Goal: Task Accomplishment & Management: Manage account settings

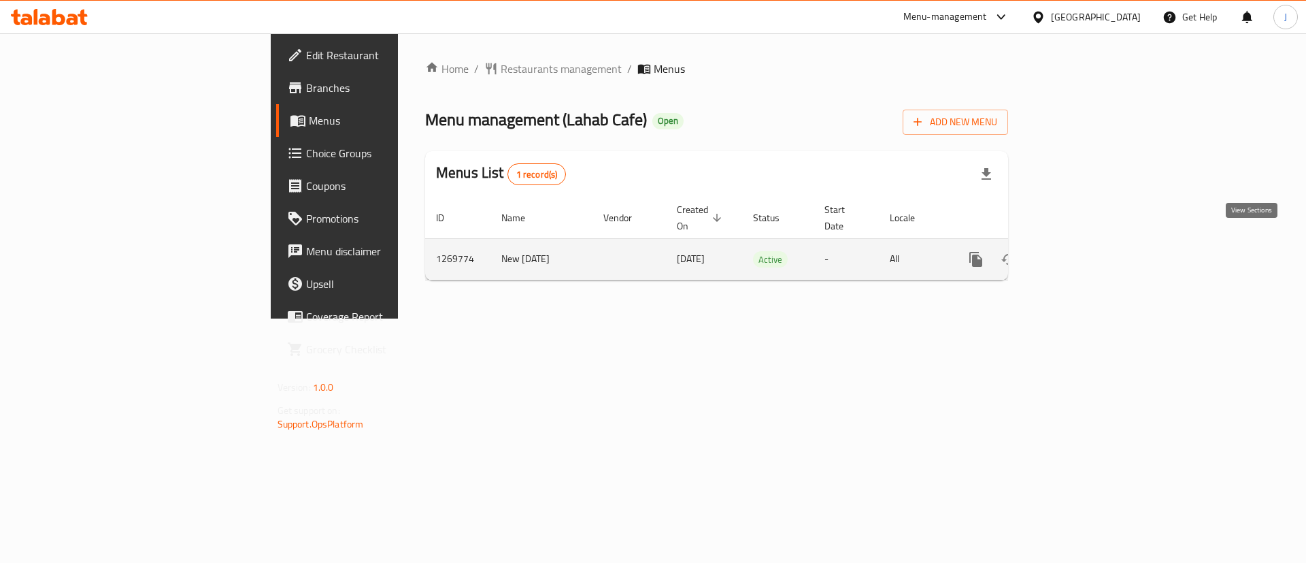
click at [1082, 251] on icon "enhanced table" at bounding box center [1074, 259] width 16 height 16
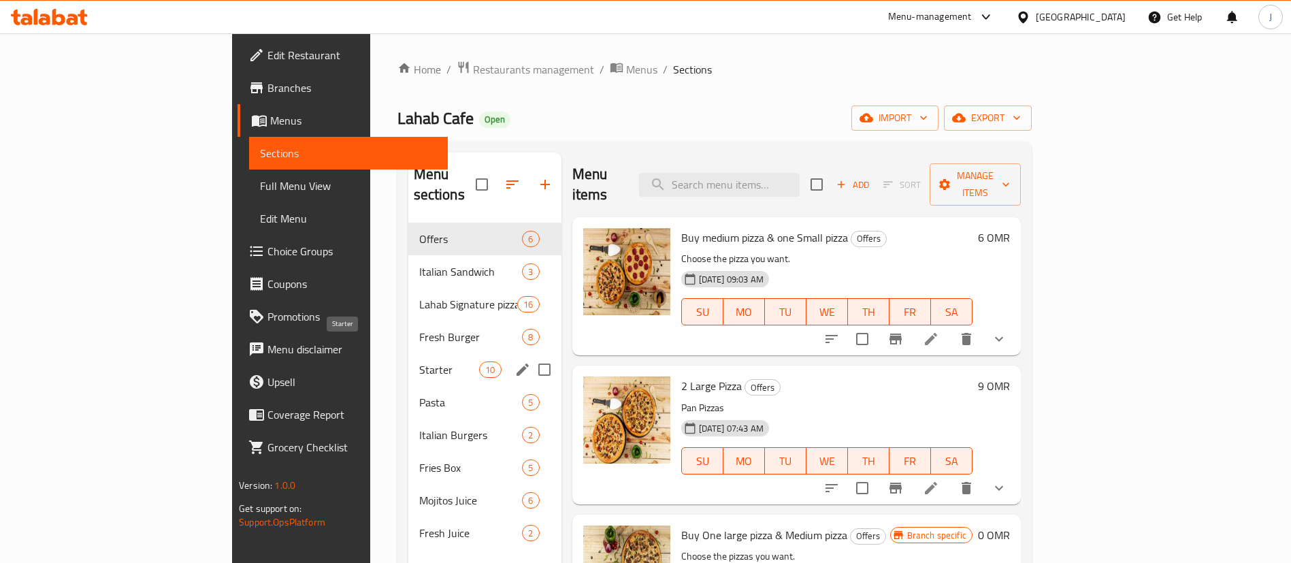
scroll to position [102, 0]
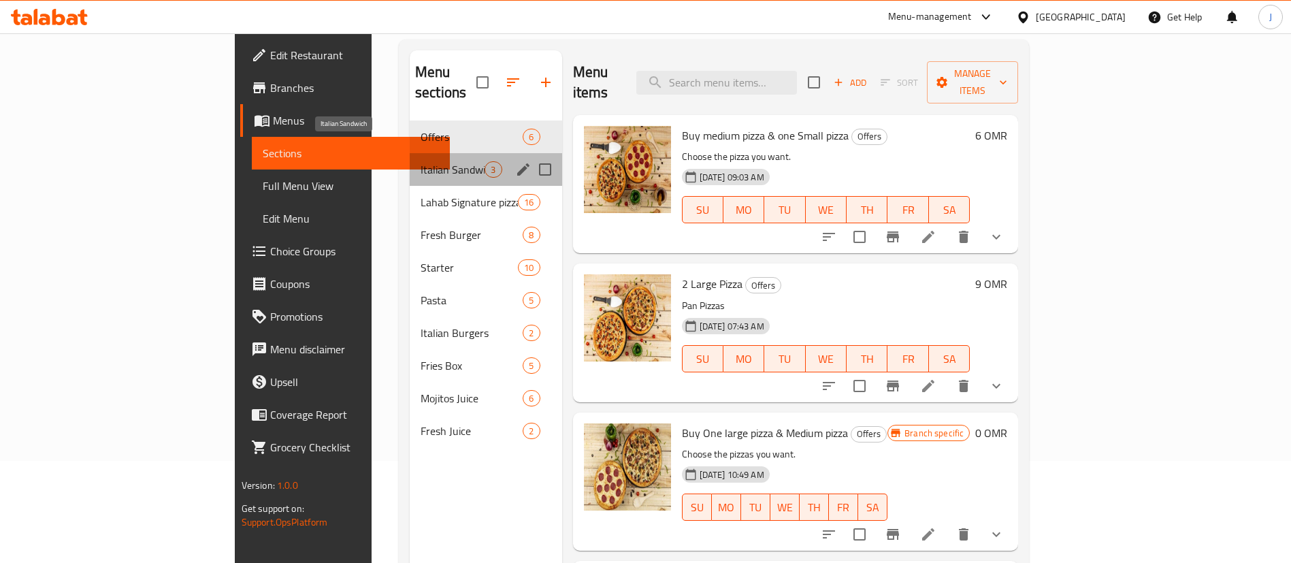
drag, startPoint x: 360, startPoint y: 149, endPoint x: 356, endPoint y: 156, distance: 8.2
click at [420, 161] on span "Italian Sandwich" at bounding box center [452, 169] width 64 height 16
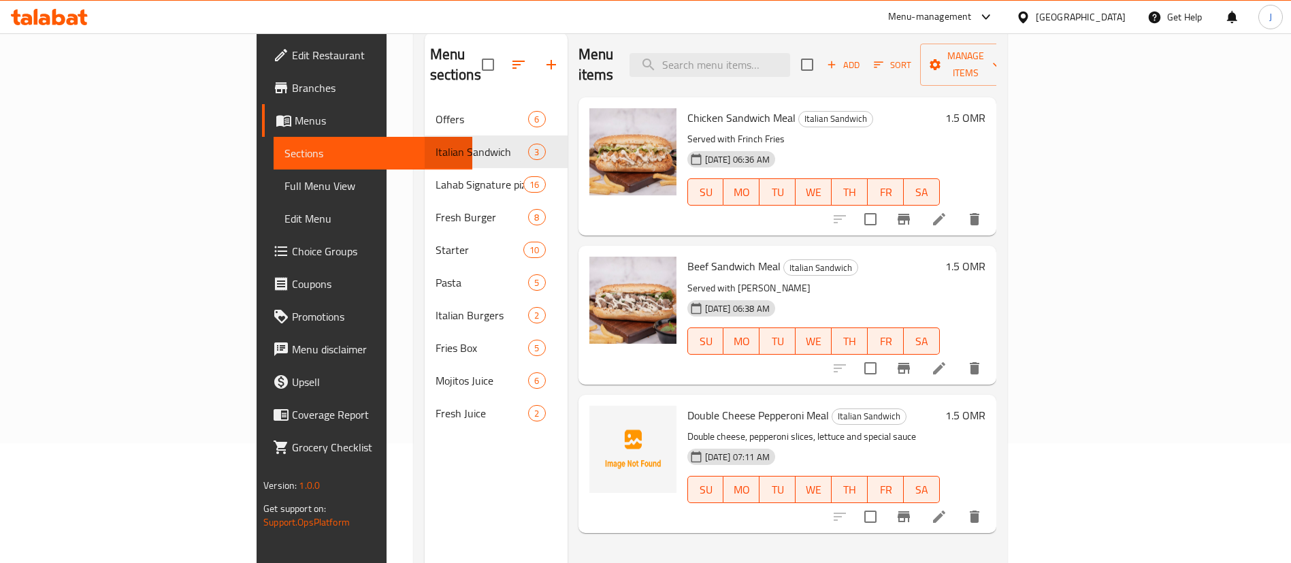
scroll to position [88, 0]
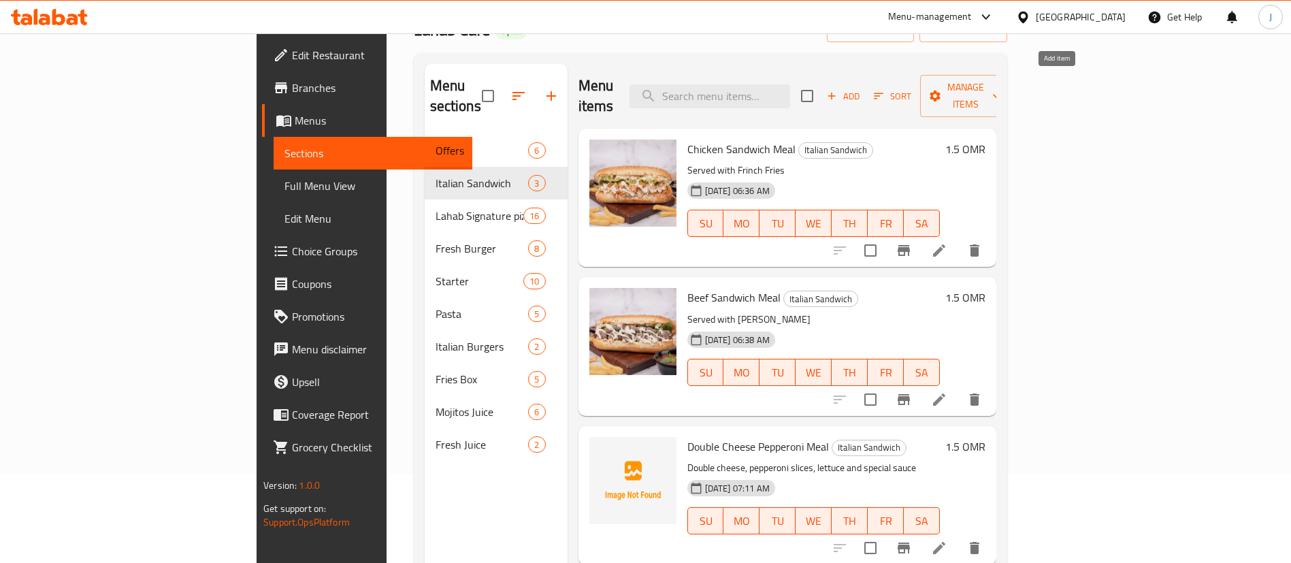
click at [837, 90] on icon "button" at bounding box center [831, 96] width 12 height 12
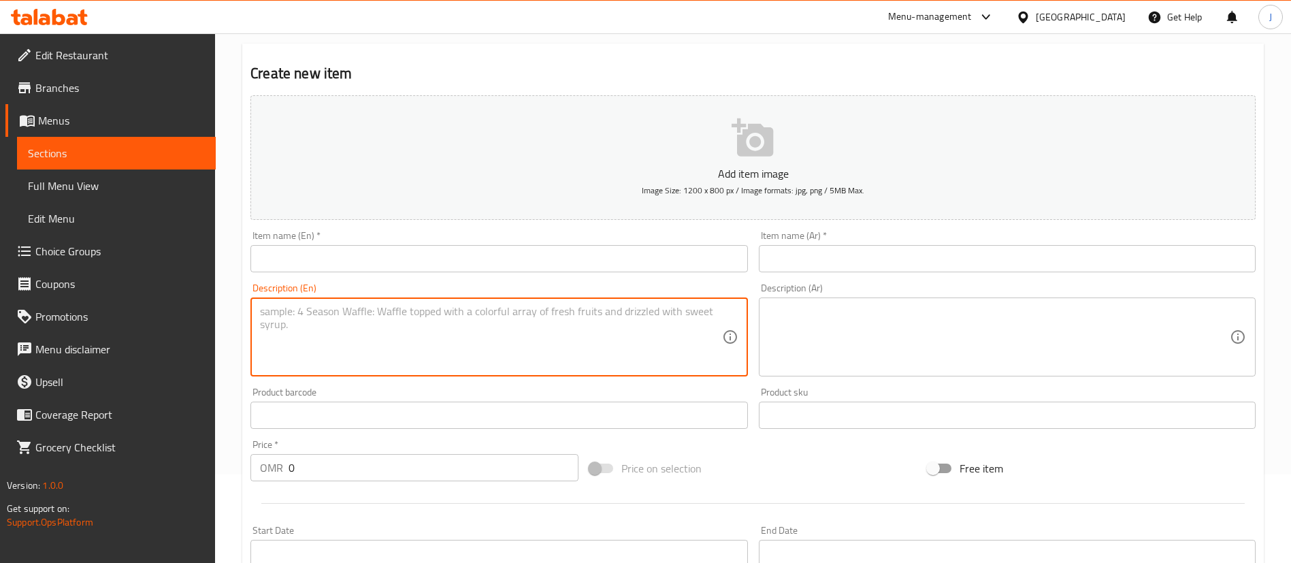
click at [330, 363] on textarea at bounding box center [490, 337] width 461 height 65
paste textarea "Beef Peporoni sandwich"
type textarea "Beef Peporoni sandwich"
click at [326, 247] on input "text" at bounding box center [498, 258] width 497 height 27
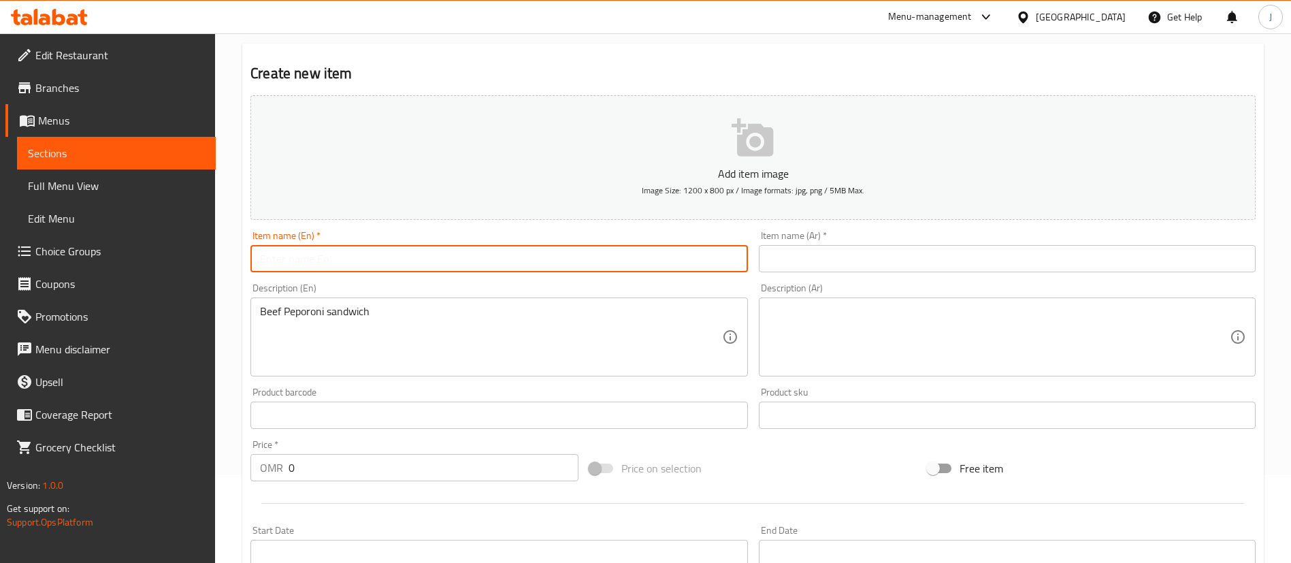
paste input "Beef Peporoni sandwich"
type input "Beef Peporoni sandwich"
click at [790, 259] on input "text" at bounding box center [1007, 258] width 497 height 27
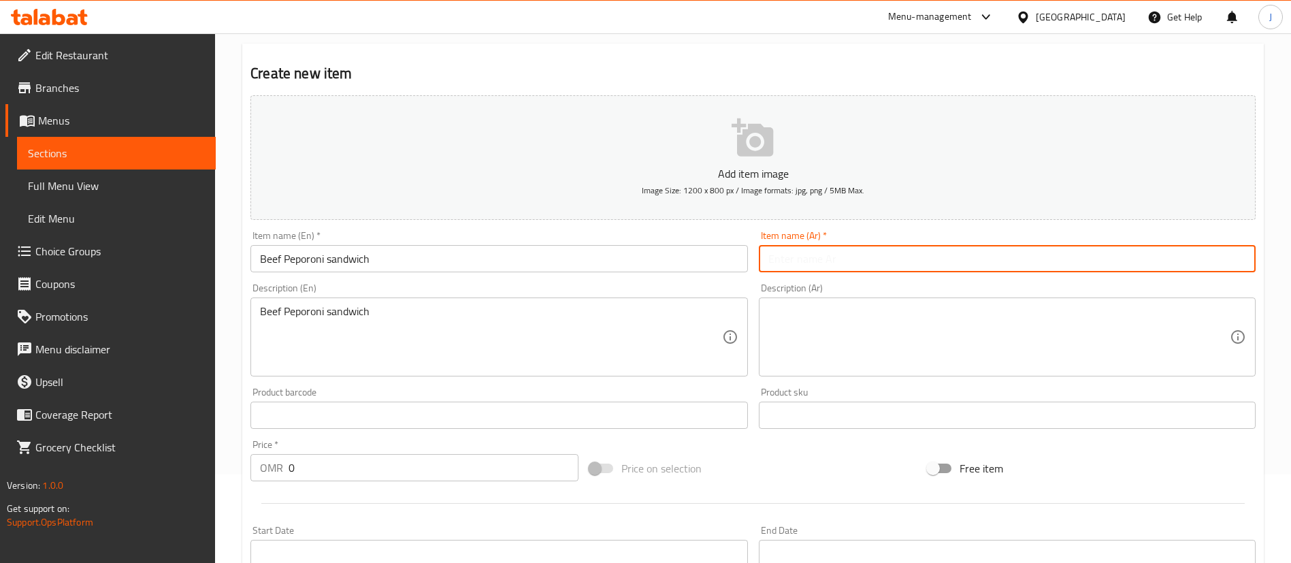
paste input "ساندويتش بيبروني لحم البقر"
drag, startPoint x: 789, startPoint y: 259, endPoint x: 748, endPoint y: 253, distance: 40.5
click at [748, 253] on div "Add item image Image Size: 1200 x 800 px / Image formats: jpg, png / 5MB Max. I…" at bounding box center [753, 383] width 1016 height 586
type input "ساندويتش بيبروني لحم"
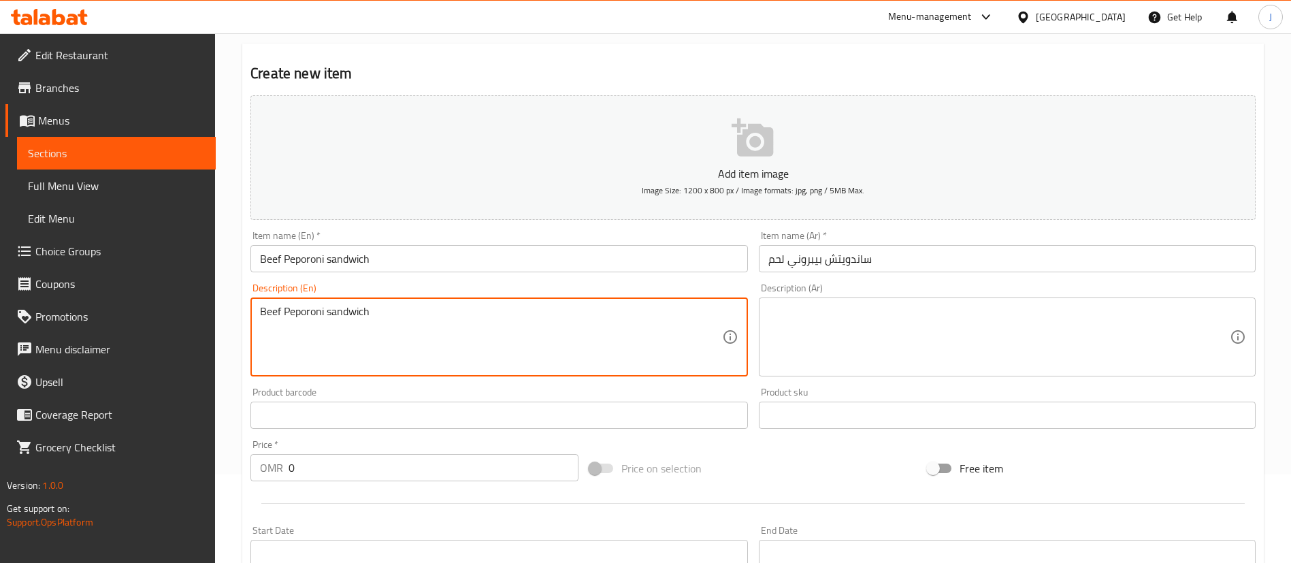
click at [390, 326] on textarea "Beef Peporoni sandwich" at bounding box center [490, 337] width 461 height 65
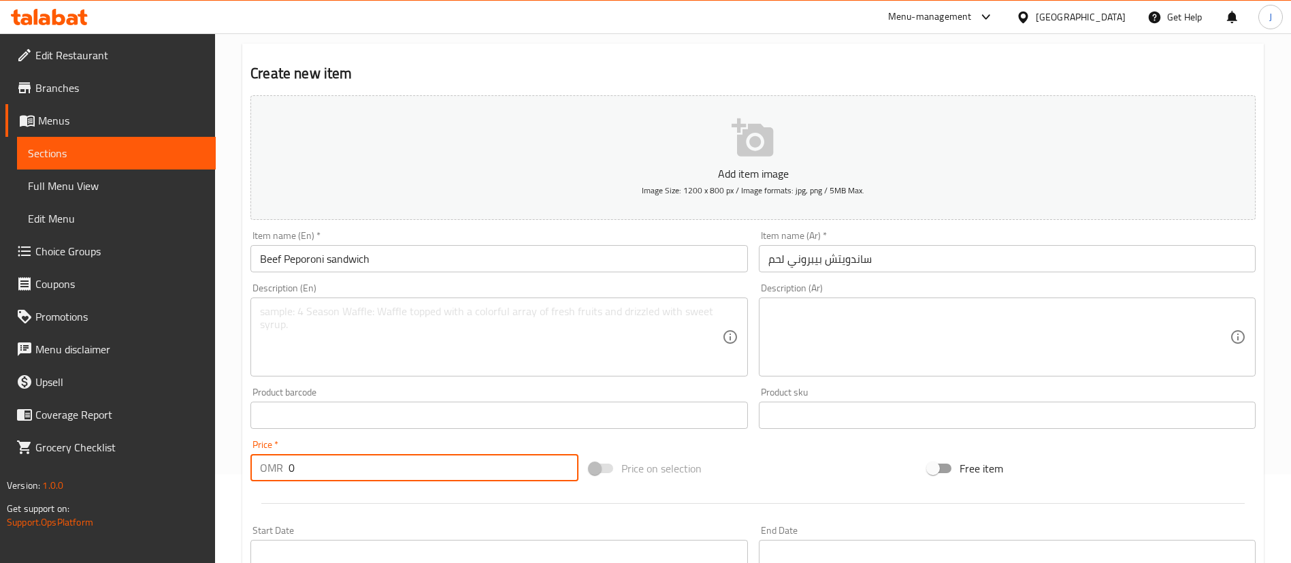
drag, startPoint x: 305, startPoint y: 474, endPoint x: 257, endPoint y: 465, distance: 49.0
click at [257, 465] on div "OMR 0 Price *" at bounding box center [414, 467] width 328 height 27
type input "1.5"
click at [395, 340] on textarea at bounding box center [490, 337] width 461 height 65
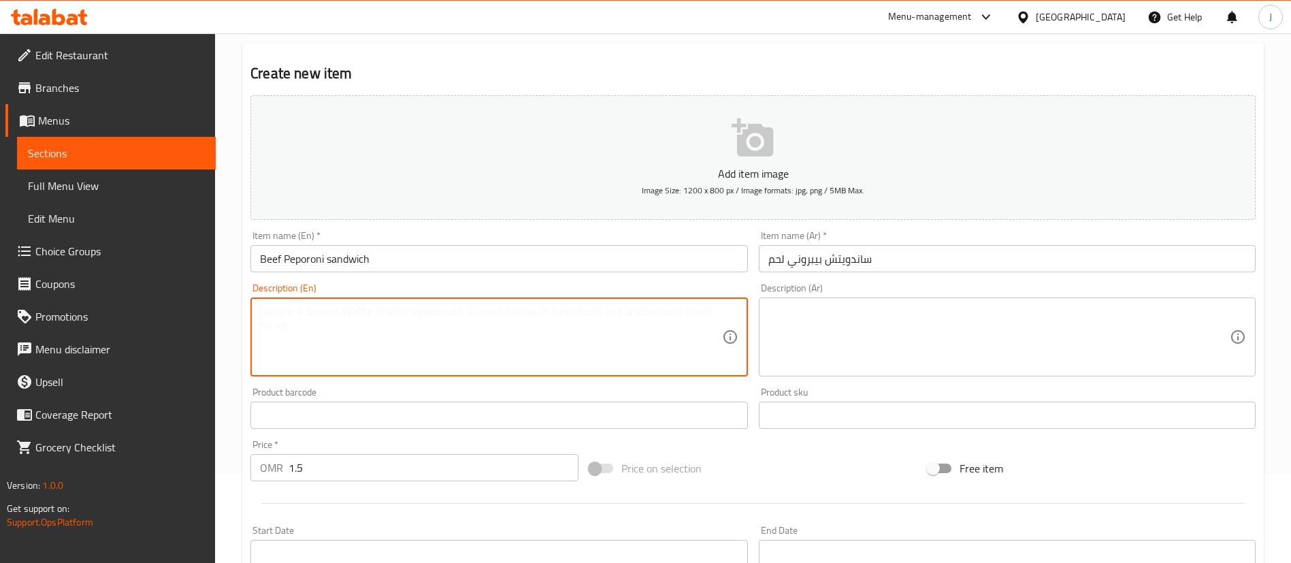
paste textarea "Double Chesse, peporoni slices, fresh Luttce, special Sauce"
paste textarea "Served with Frinch Fries"
type textarea "Double Chesse, peporoni slices, fresh Luttce, special Sauce Served with Frinch …"
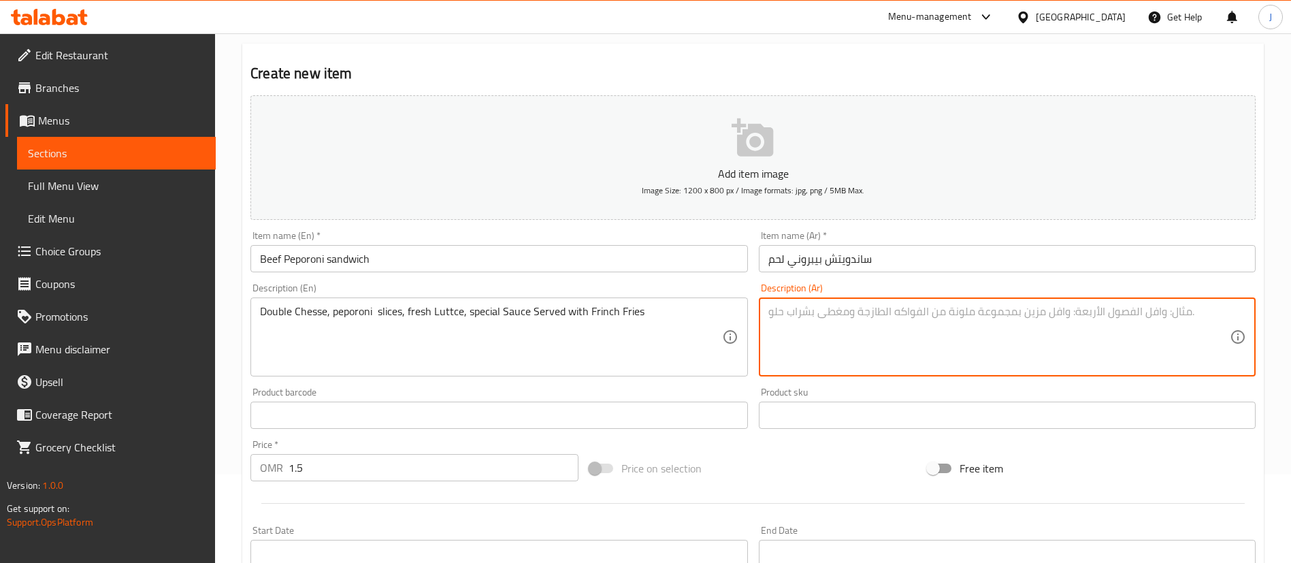
click at [876, 327] on textarea at bounding box center [998, 337] width 461 height 65
paste textarea "جبنة مزدوجة، شرائح بيبروني، خس طازج، صلصة خاصة تقدم مع بطاطس مقلية"
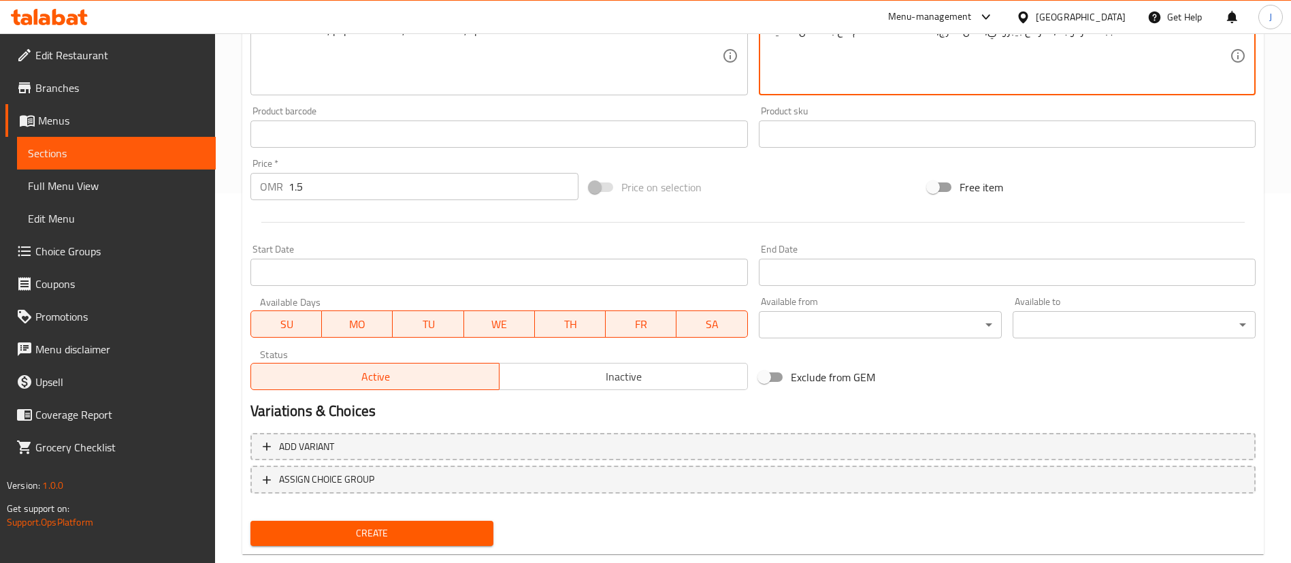
scroll to position [399, 0]
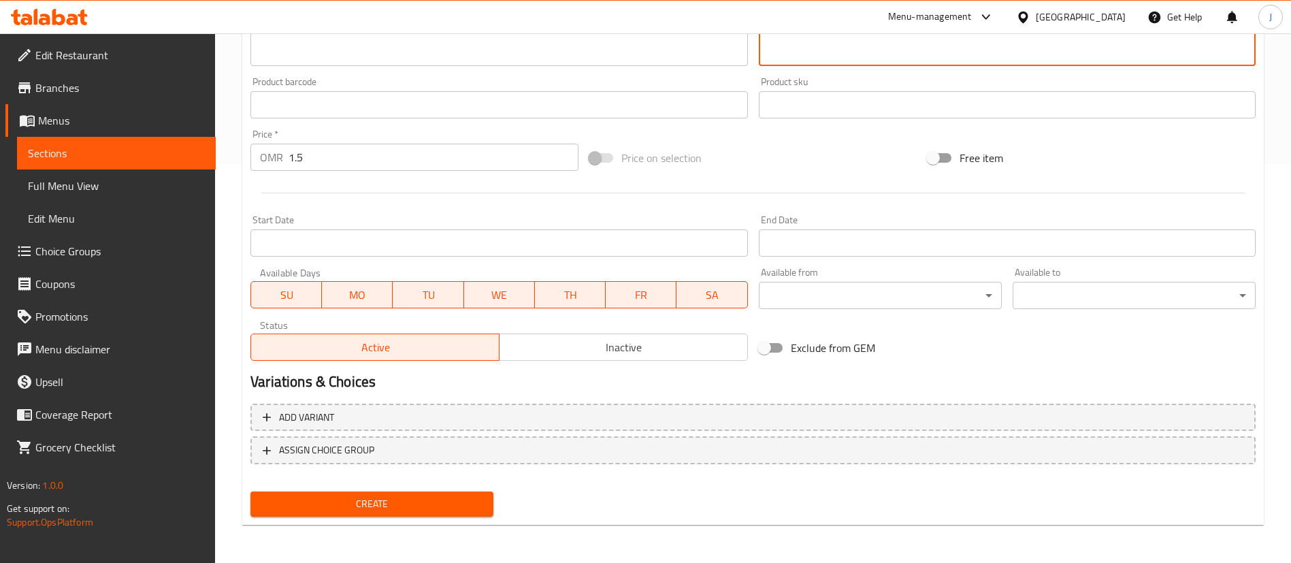
type textarea "جبنة مزدوجة، شرائح بيبروني، خس طازج، صلصة خاصة تقدم مع بطاطس مقلية"
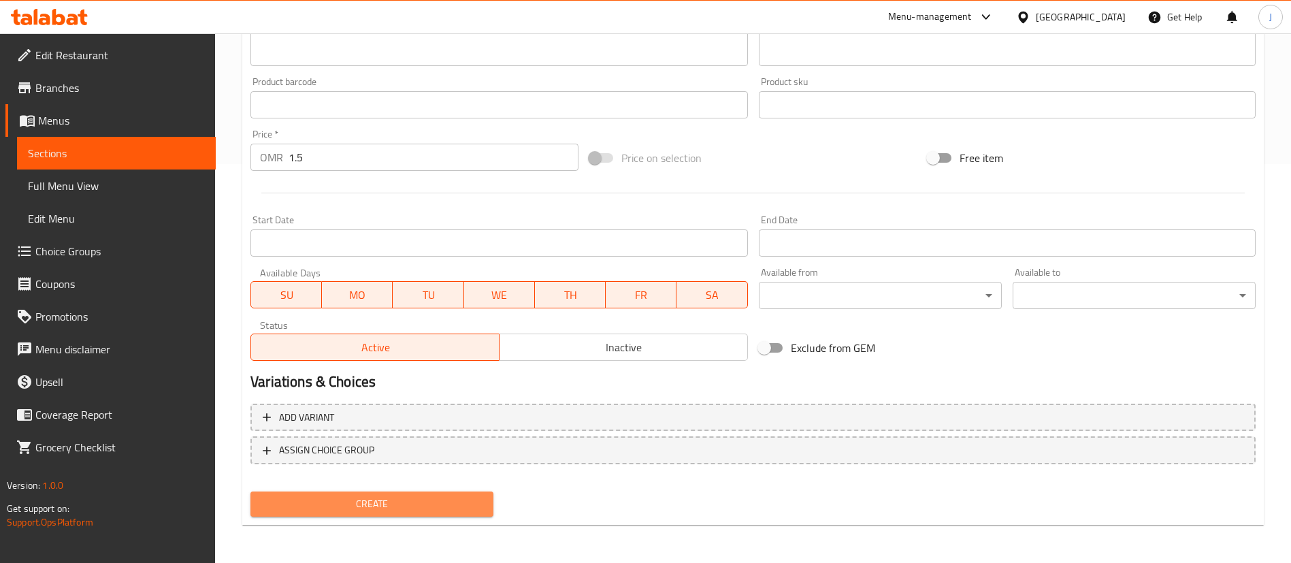
click at [361, 509] on span "Create" at bounding box center [371, 503] width 221 height 17
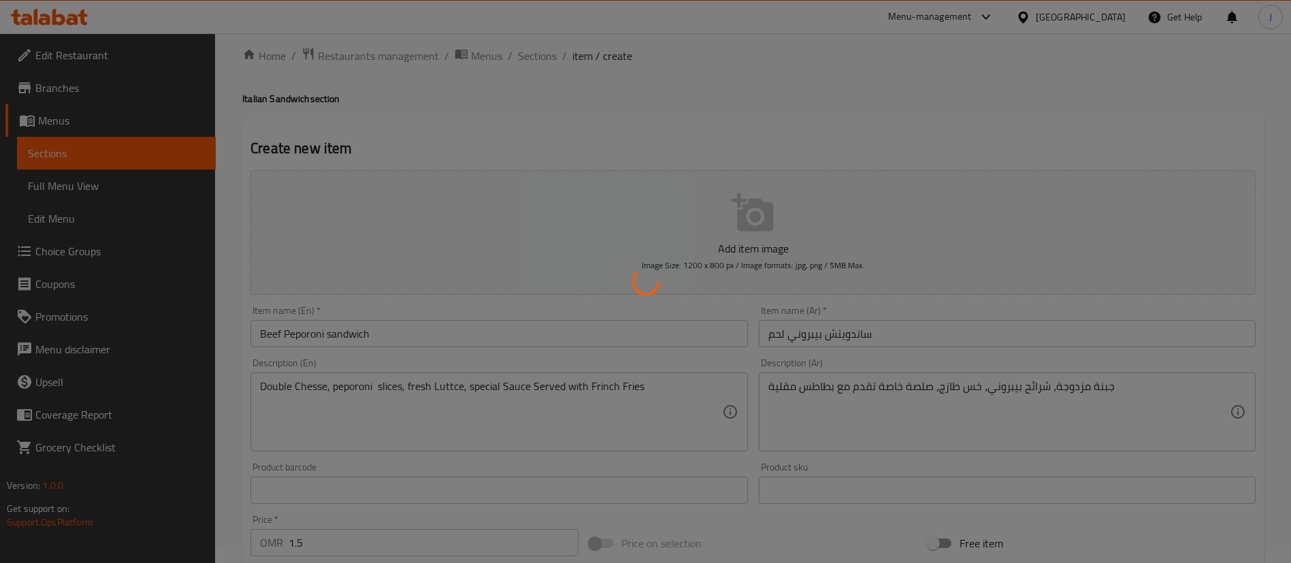
scroll to position [0, 0]
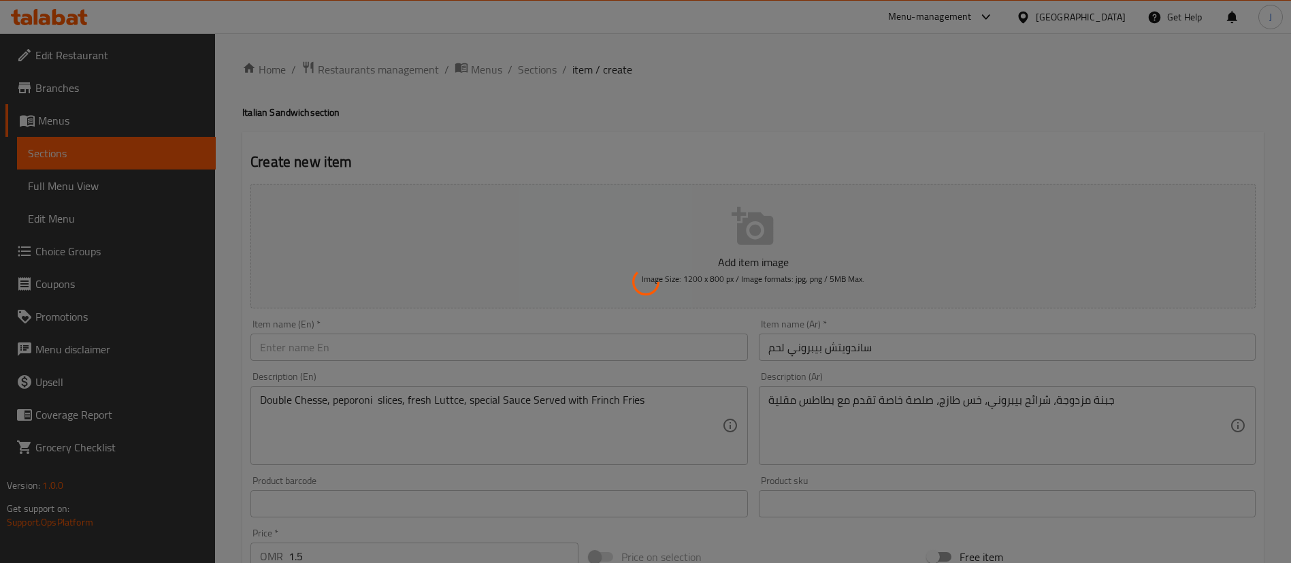
type input "0"
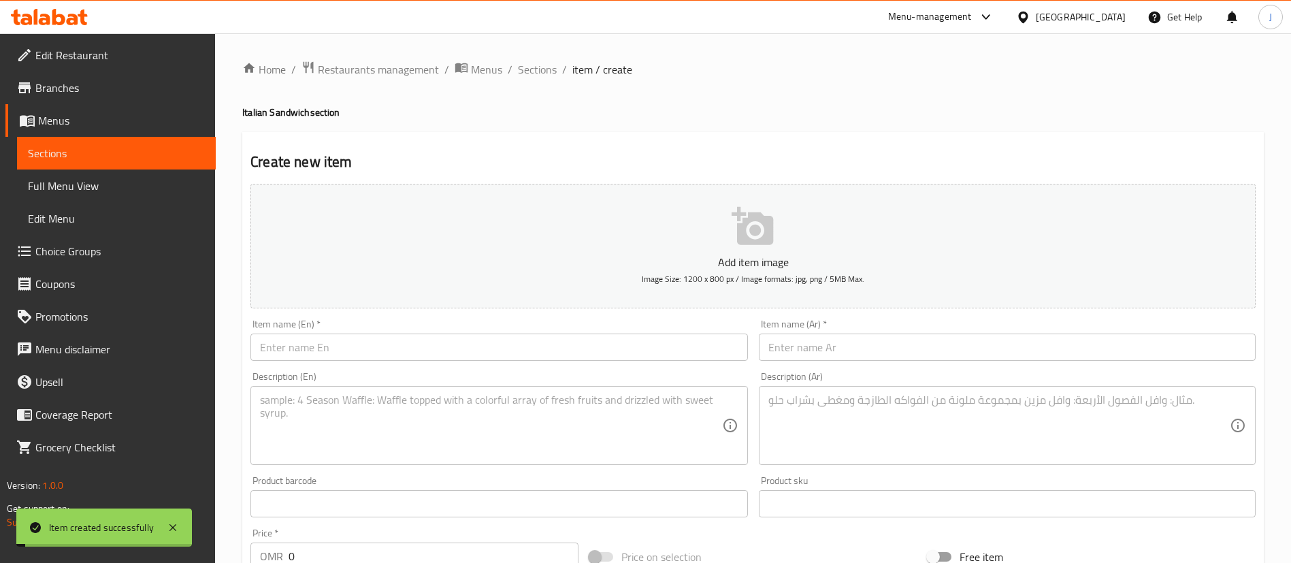
drag, startPoint x: 545, startPoint y: 71, endPoint x: 549, endPoint y: 87, distance: 16.8
click at [545, 71] on span "Sections" at bounding box center [537, 69] width 39 height 16
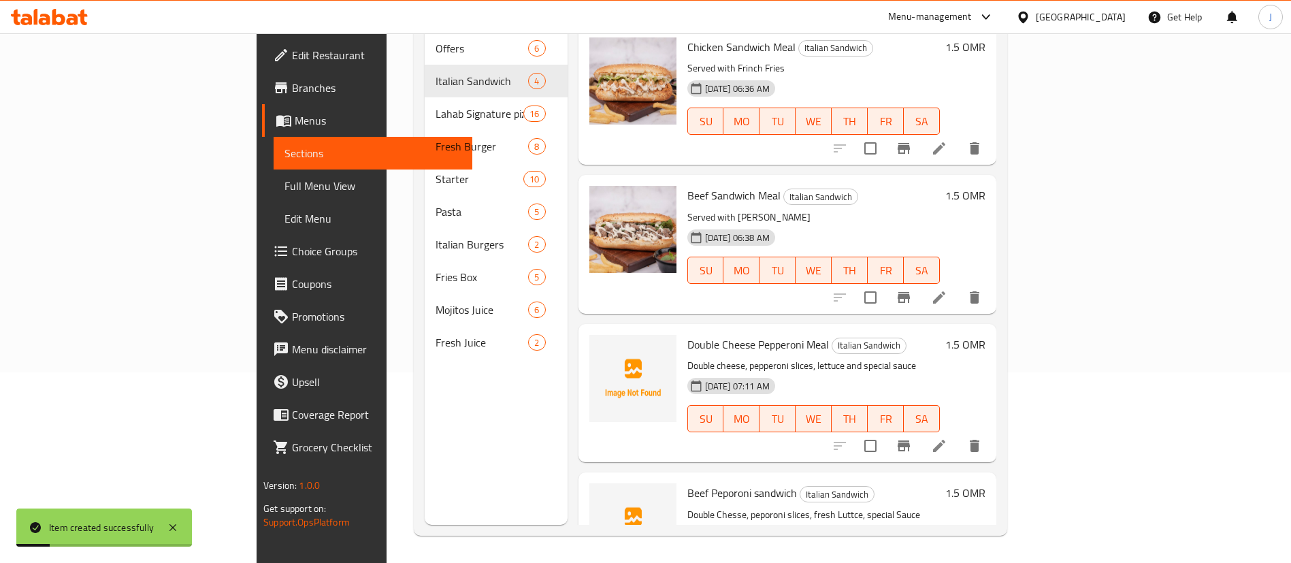
scroll to position [66, 0]
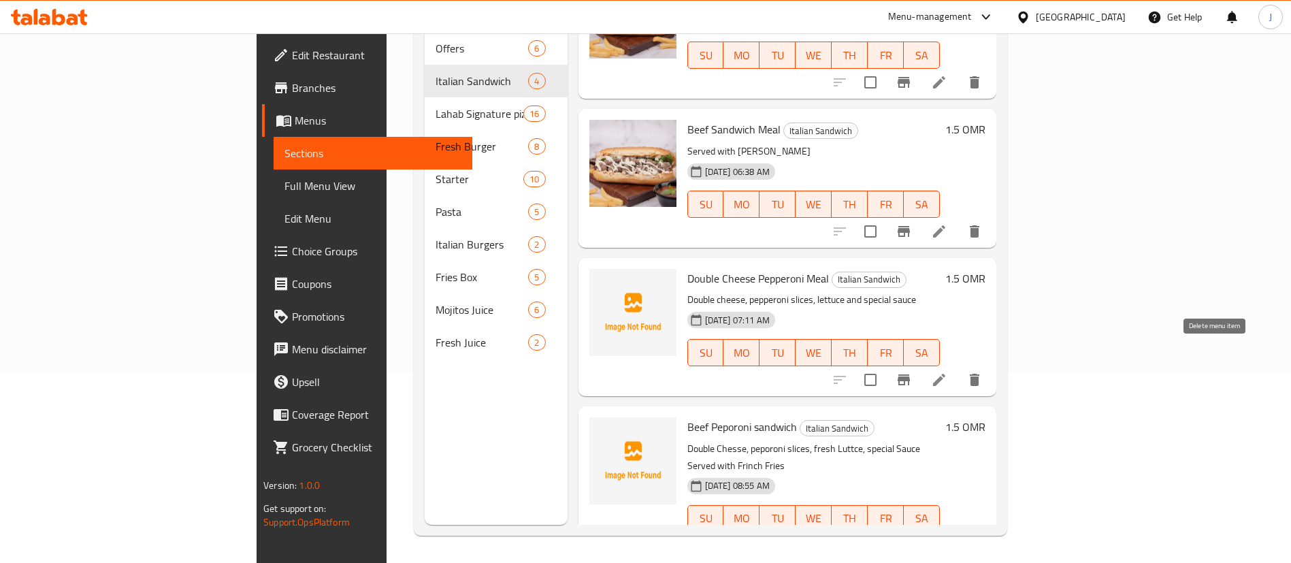
click at [991, 363] on button "delete" at bounding box center [974, 379] width 33 height 33
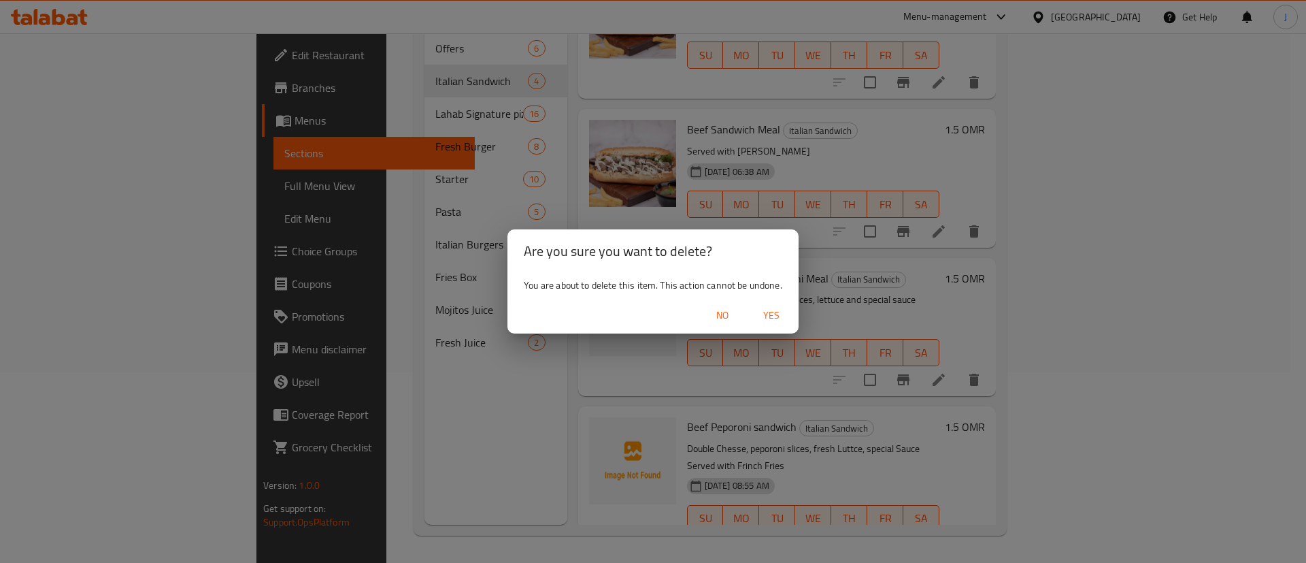
click at [780, 312] on span "Yes" at bounding box center [771, 315] width 33 height 17
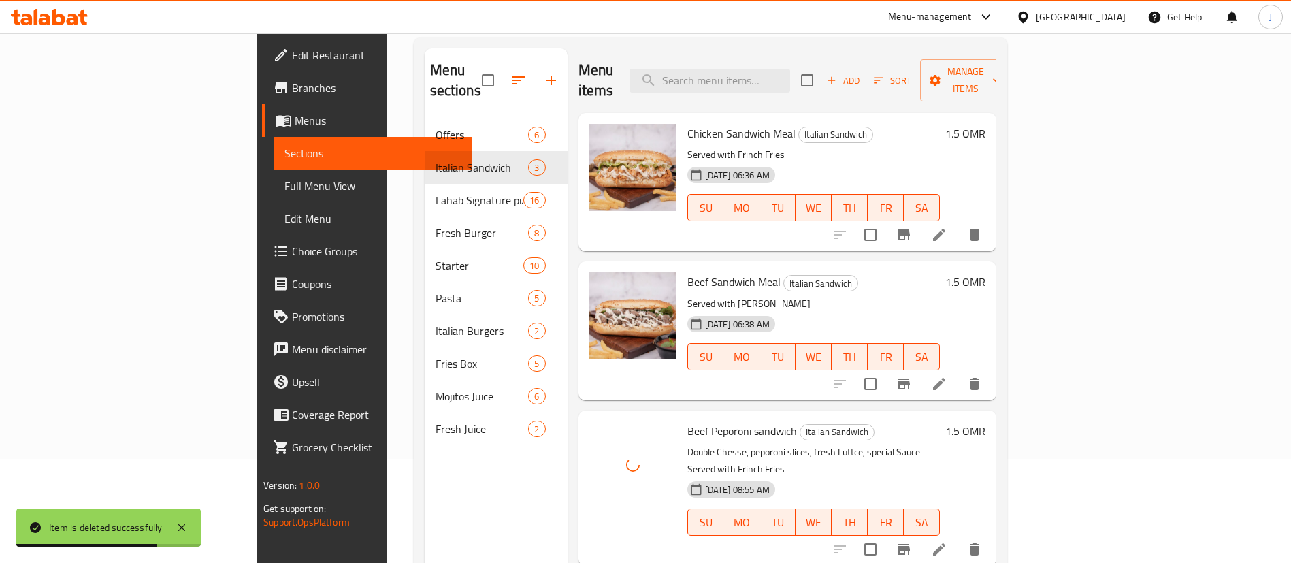
scroll to position [190, 0]
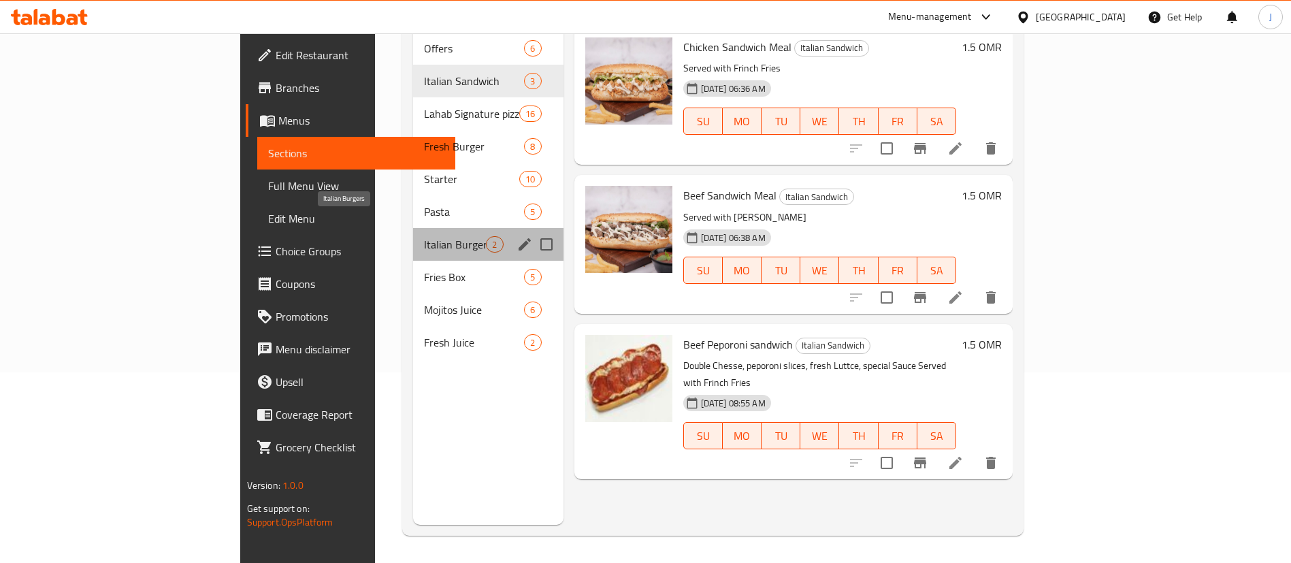
click at [424, 236] on span "Italian Burgers" at bounding box center [455, 244] width 62 height 16
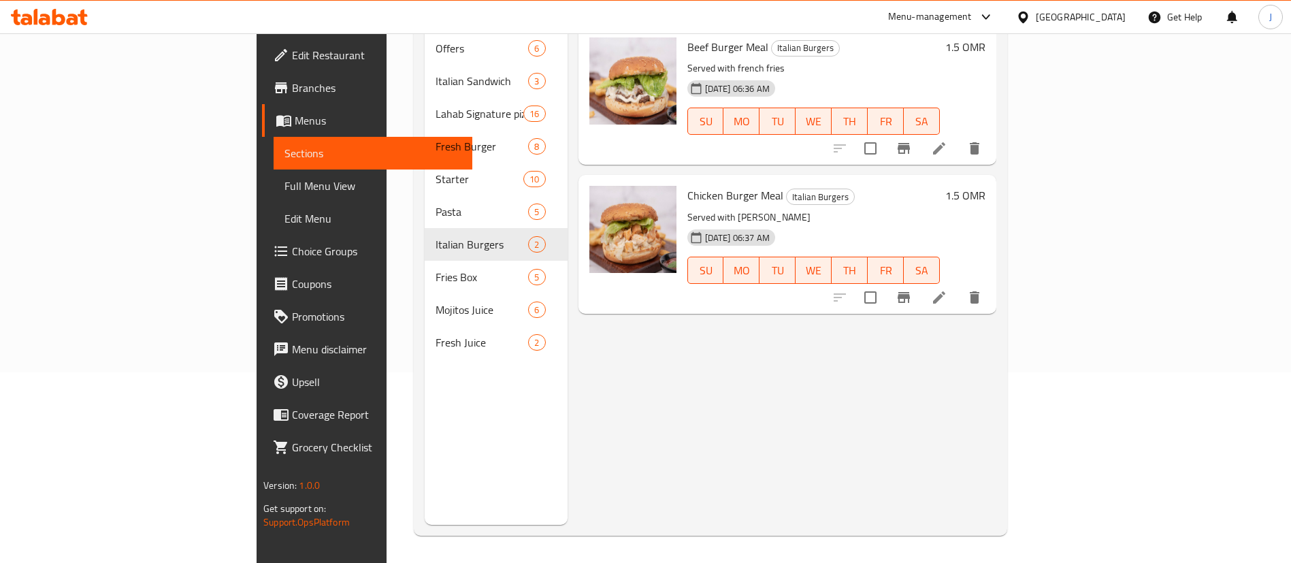
scroll to position [88, 0]
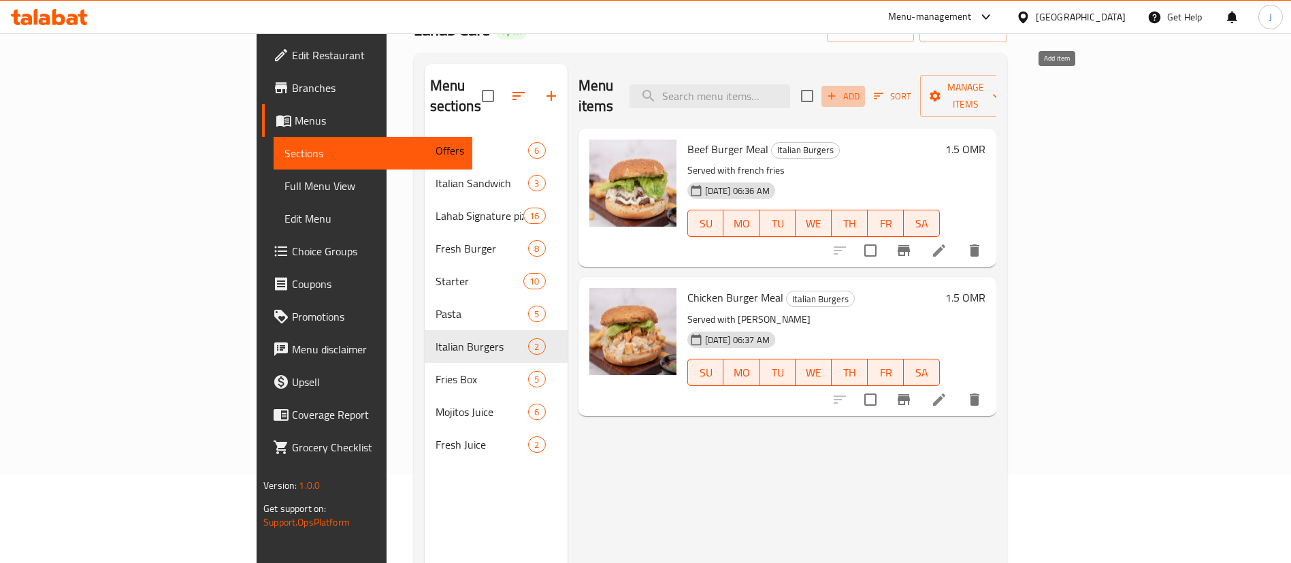
click at [865, 94] on button "Add" at bounding box center [843, 96] width 44 height 21
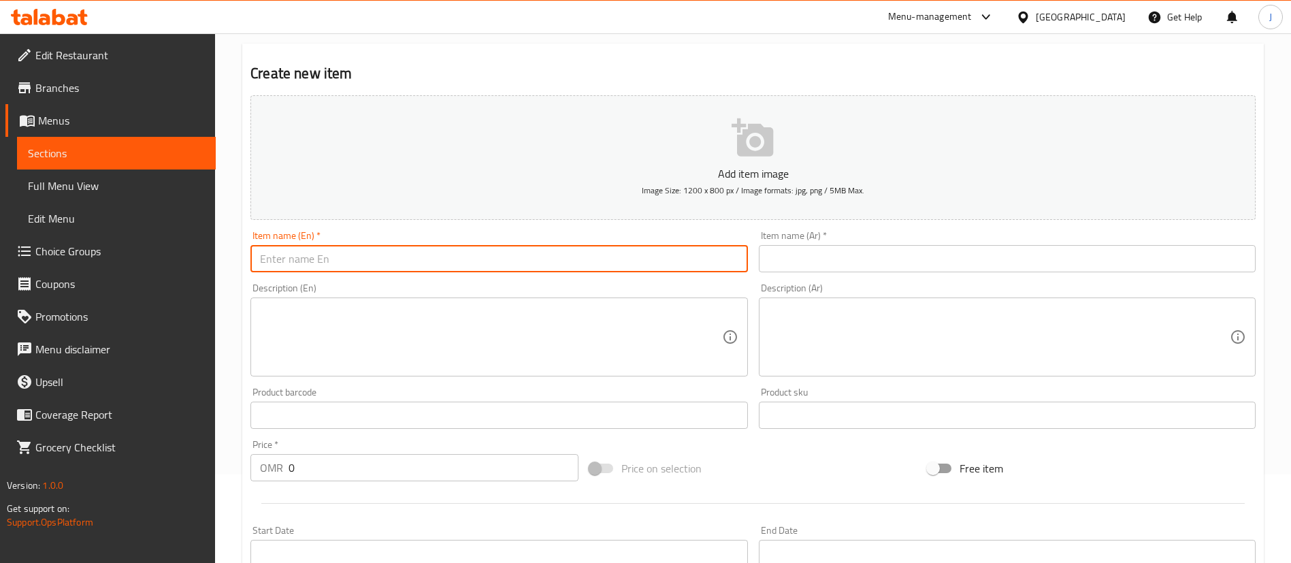
click at [482, 262] on input "text" at bounding box center [498, 258] width 497 height 27
paste input "Shrimps burger Meal"
type input "Shrimps burger Meal"
click at [859, 254] on input "text" at bounding box center [1007, 258] width 497 height 27
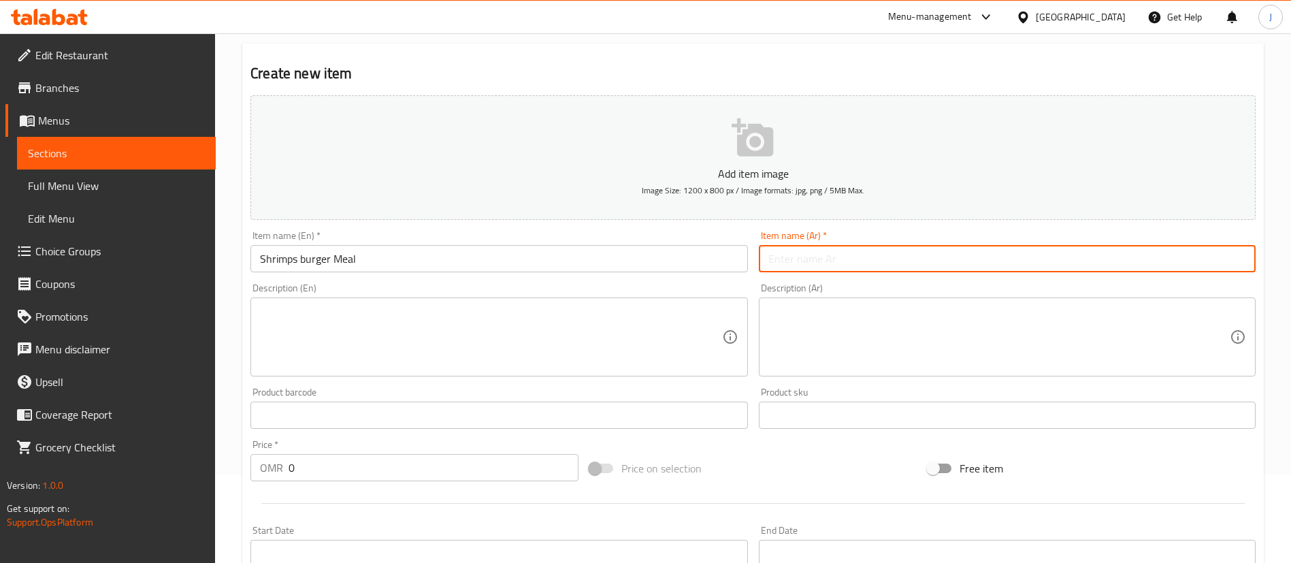
paste input "وجبة برجر الروبيان"
type input "وجبة برجر الروبيان"
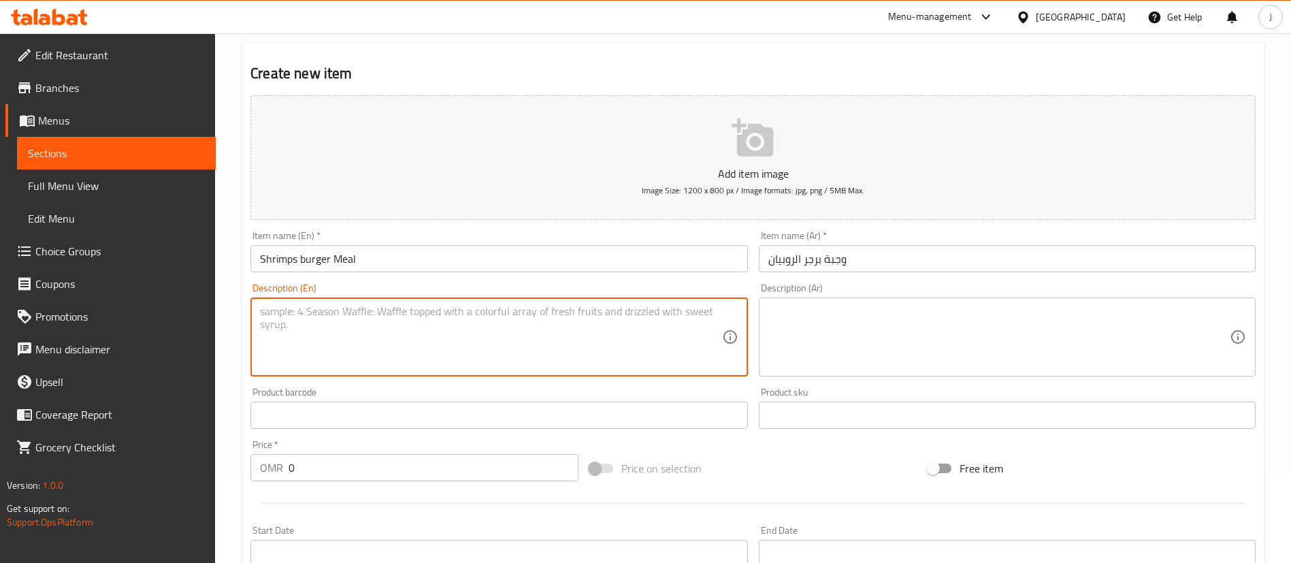
click at [442, 325] on textarea at bounding box center [490, 337] width 461 height 65
paste textarea "Jumbo Shrimps, Fresh Luttce, Fresh Tomoto, special Sauce"
paste textarea "Served with Frinch Fries"
type textarea "Jumbo Shrimps, Fresh Luttce, Fresh Tomoto, special Sauce Served with Frinch Fri…"
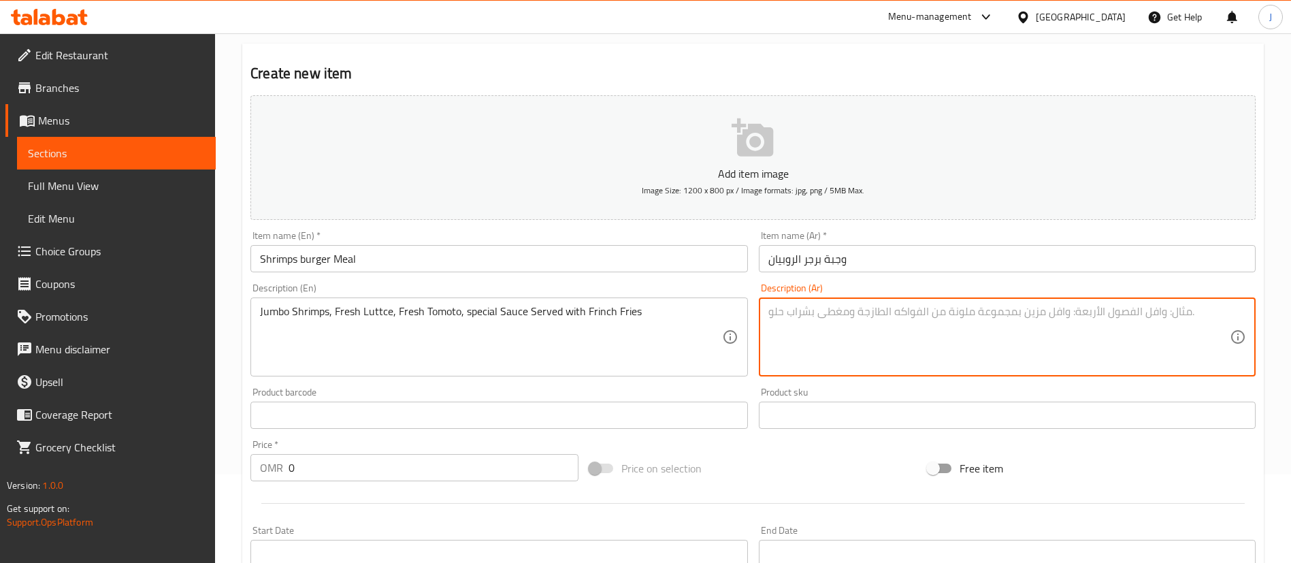
click at [863, 366] on textarea at bounding box center [998, 337] width 461 height 65
paste textarea "روبيان جامبو، خس طازج، طماطم طازجة، صلصة خاصة تقدم مع بطاطس مقلية"
type textarea "روبيان جامبو، خس طازج، طماطم طازجة، صلصة خاصة تقدم مع بطاطس مقلية"
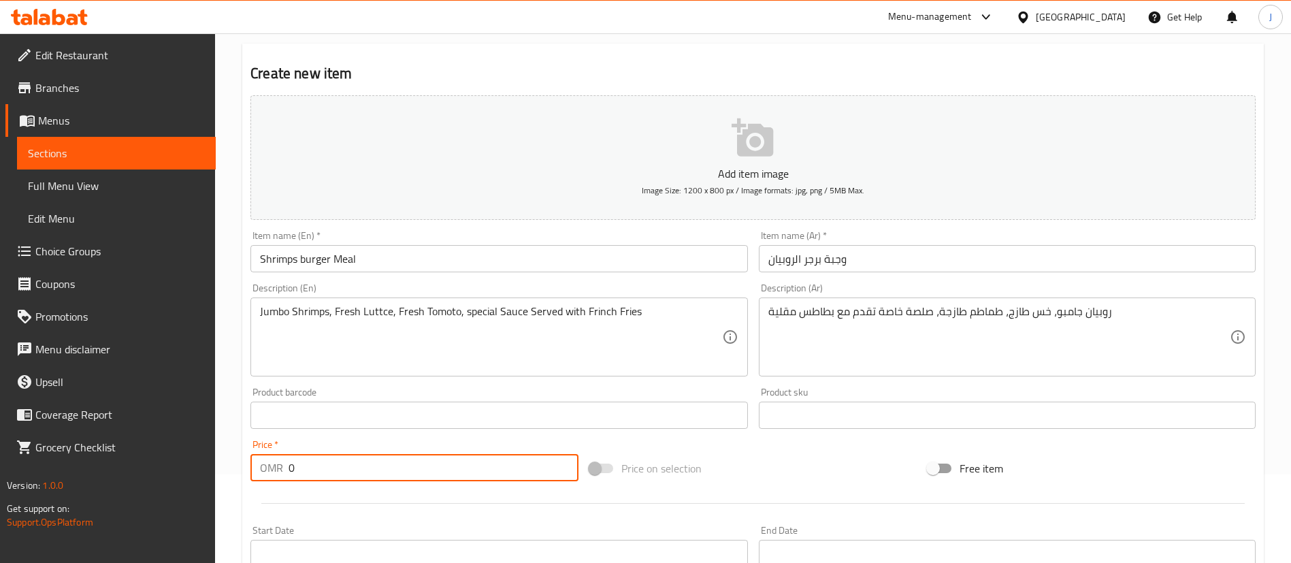
drag, startPoint x: 284, startPoint y: 466, endPoint x: 262, endPoint y: 461, distance: 22.4
click at [262, 461] on div "OMR 0 Price *" at bounding box center [414, 467] width 328 height 27
paste input "1.5"
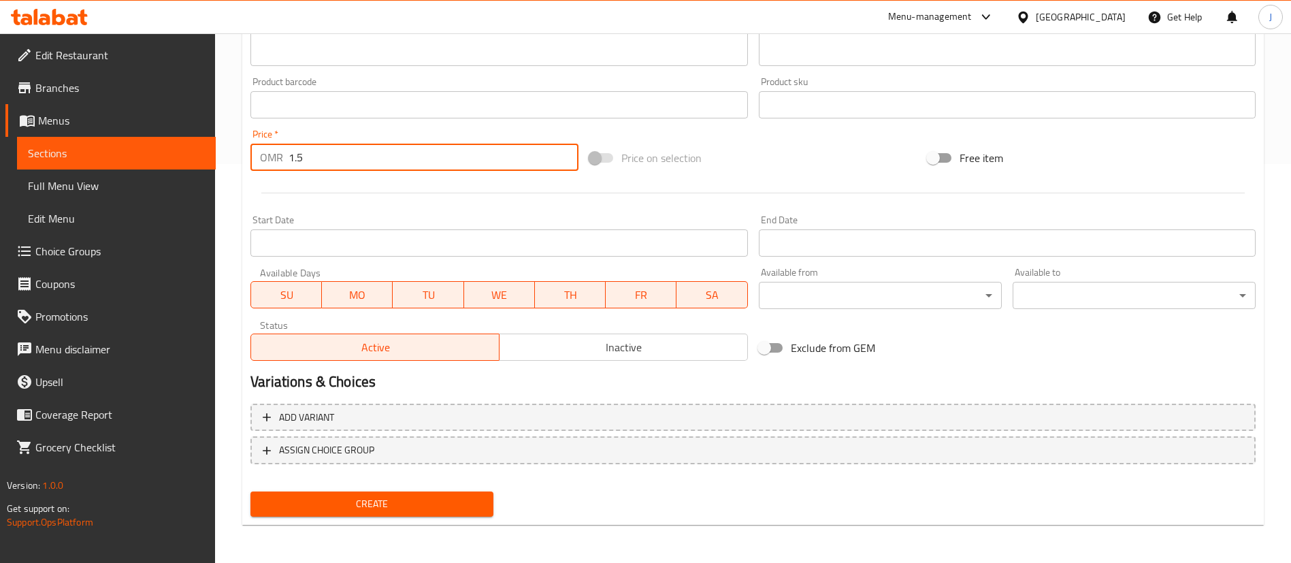
type input "1.5"
click at [420, 497] on span "Create" at bounding box center [371, 503] width 221 height 17
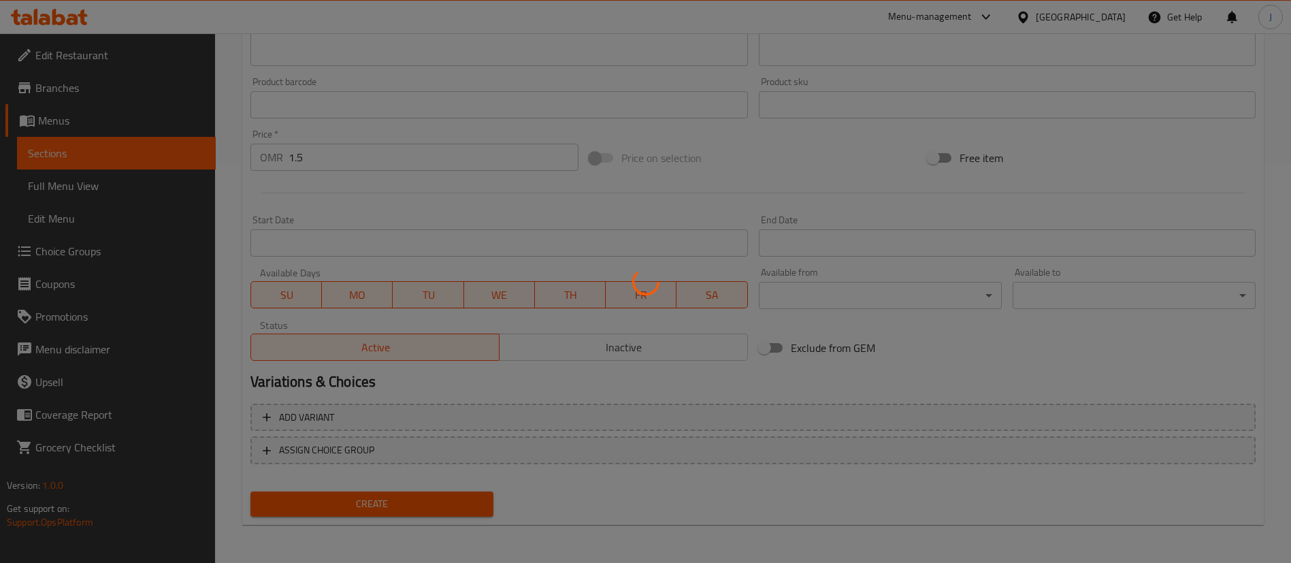
scroll to position [0, 0]
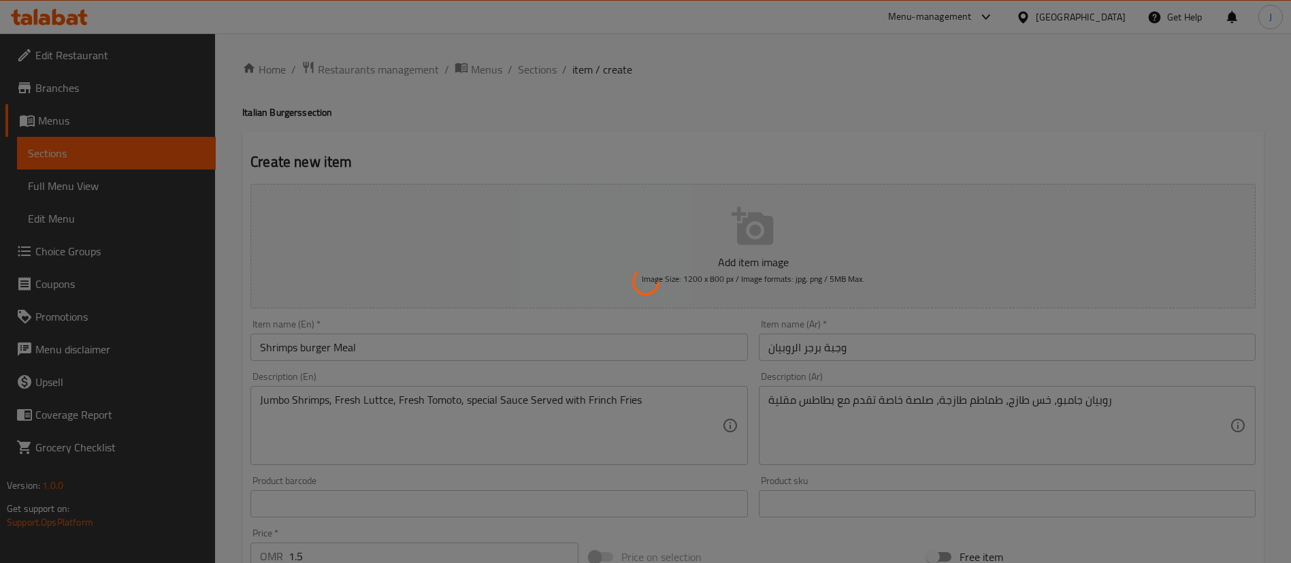
type input "0"
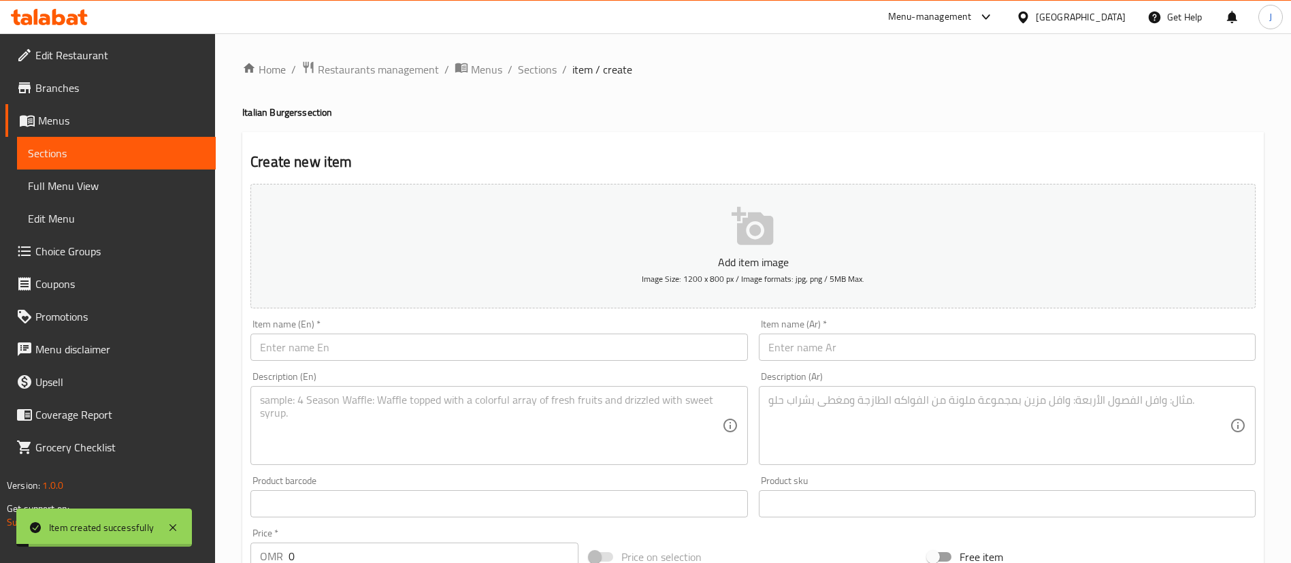
click at [556, 67] on ol "Home / Restaurants management / Menus / Sections / item / create" at bounding box center [752, 70] width 1021 height 18
click at [533, 78] on span "Sections" at bounding box center [537, 69] width 39 height 16
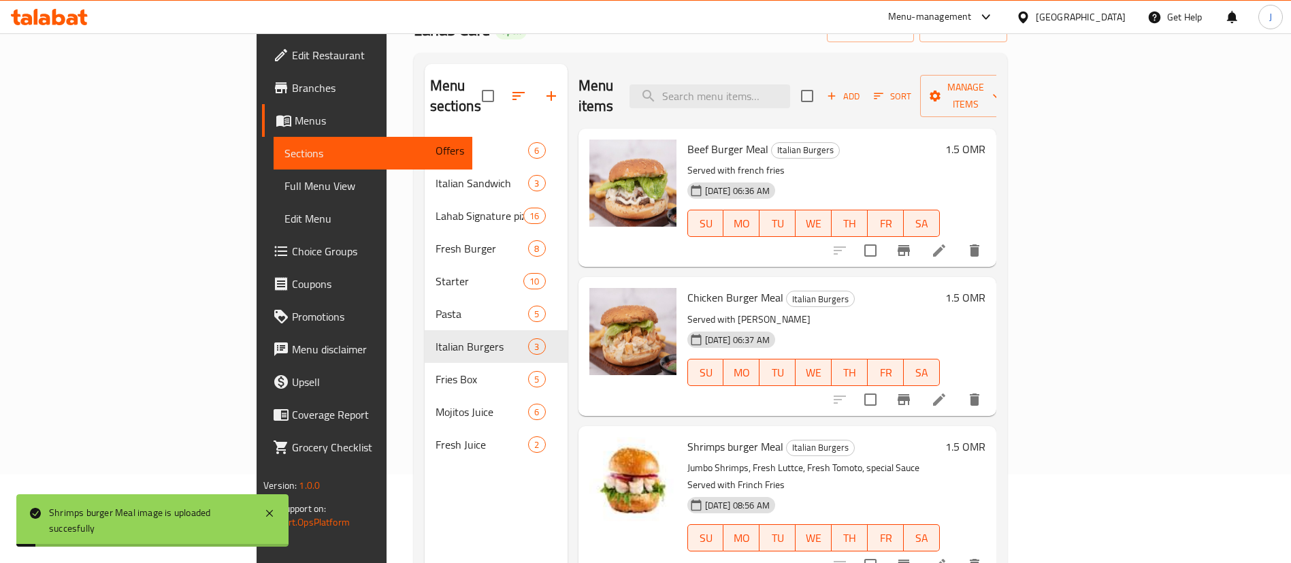
scroll to position [190, 0]
